Goal: Transaction & Acquisition: Purchase product/service

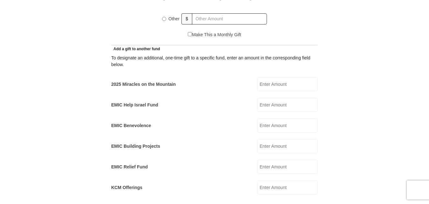
scroll to position [350, 0]
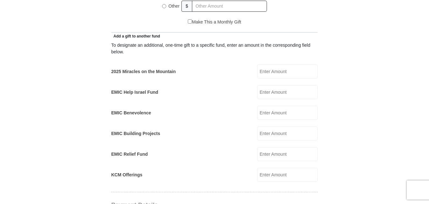
click at [267, 65] on input "2025 Miracles on the Mountain" at bounding box center [287, 72] width 61 height 14
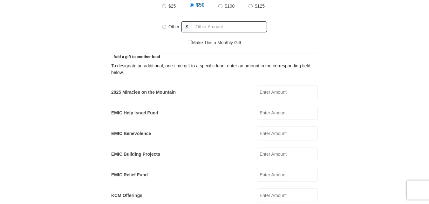
scroll to position [318, 0]
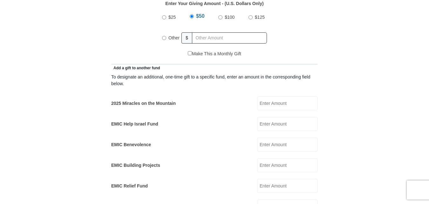
click at [164, 36] on input "Other" at bounding box center [164, 38] width 4 height 4
radio input "true"
click at [265, 97] on input "2025 Miracles on the Mountain" at bounding box center [287, 103] width 61 height 14
type input "40.00"
type input "Jose M & Angelita V"
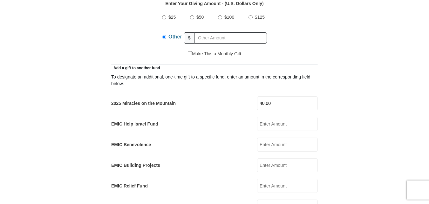
type input "Lopez"
type input "jajmlopez@yahoo.com"
type input "PO Box 1241"
type input "Premont"
select select "TX"
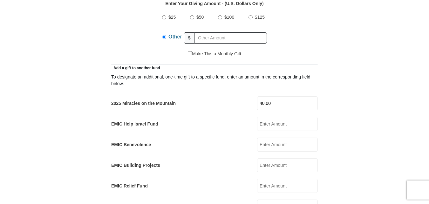
type input "78375"
type input "3617748175"
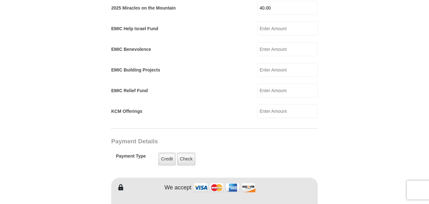
scroll to position [381, 0]
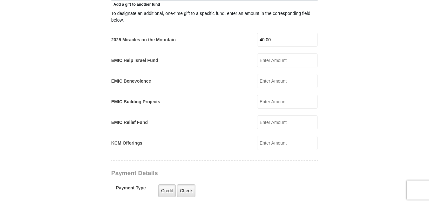
click at [274, 34] on input "40.00" at bounding box center [287, 40] width 61 height 14
type input "4"
click at [274, 34] on input "2025 Miracles on the Mountain" at bounding box center [287, 40] width 61 height 14
type input "50.00"
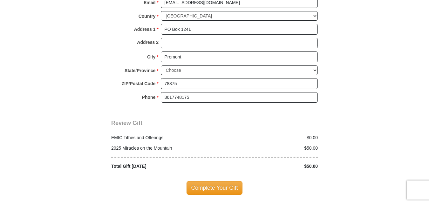
scroll to position [795, 0]
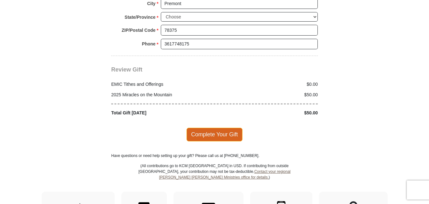
click at [225, 128] on span "Complete Your Gift" at bounding box center [215, 134] width 56 height 13
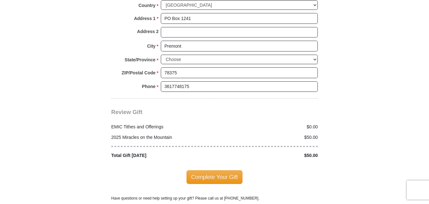
scroll to position [794, 0]
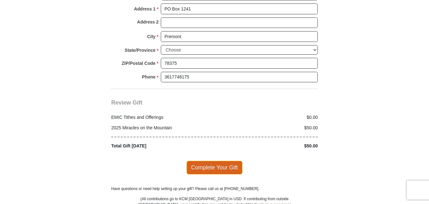
click at [214, 161] on span "Complete Your Gift" at bounding box center [215, 167] width 56 height 13
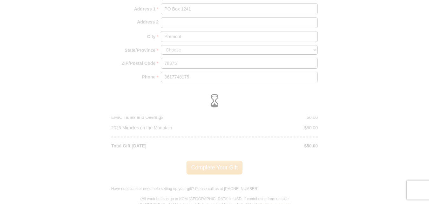
scroll to position [761, 0]
